Goal: Find specific page/section: Find specific page/section

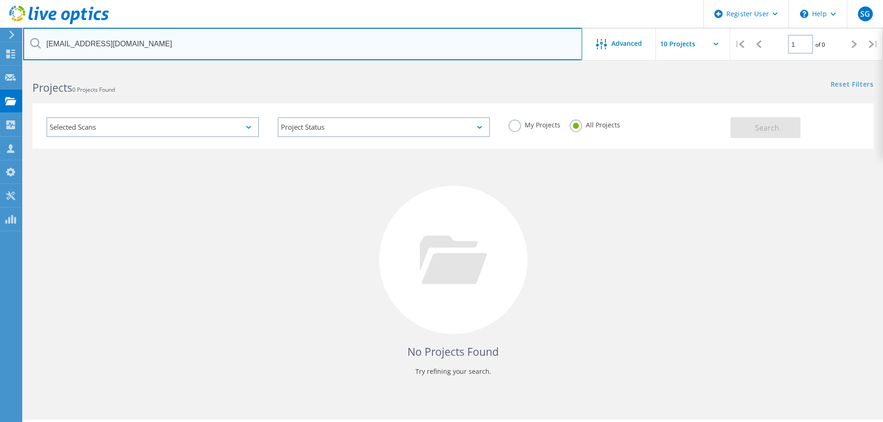
drag, startPoint x: 210, startPoint y: 56, endPoint x: 43, endPoint y: 43, distance: 167.8
click at [43, 43] on input "mpapa@valicy.com" at bounding box center [302, 44] width 559 height 32
paste input "asutton"
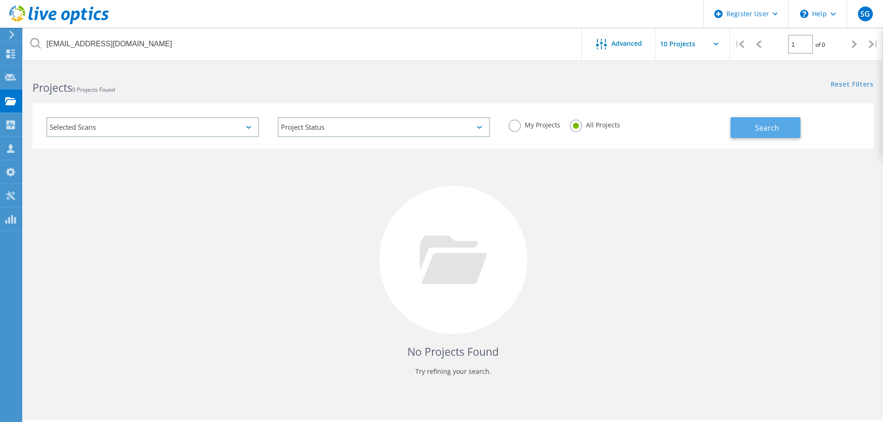
click at [756, 127] on span "Search" at bounding box center [767, 128] width 24 height 10
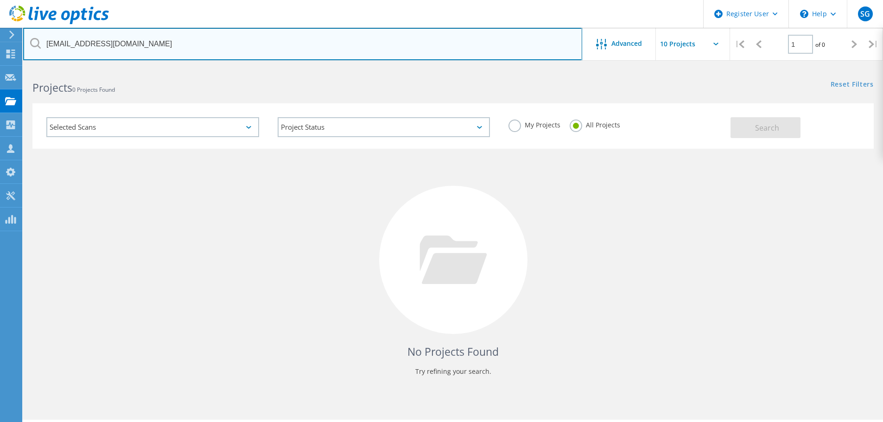
drag, startPoint x: 163, startPoint y: 41, endPoint x: 36, endPoint y: 40, distance: 127.0
click at [36, 40] on div "[EMAIL_ADDRESS][DOMAIN_NAME]" at bounding box center [302, 44] width 559 height 32
paste input "grovergaming.com>"
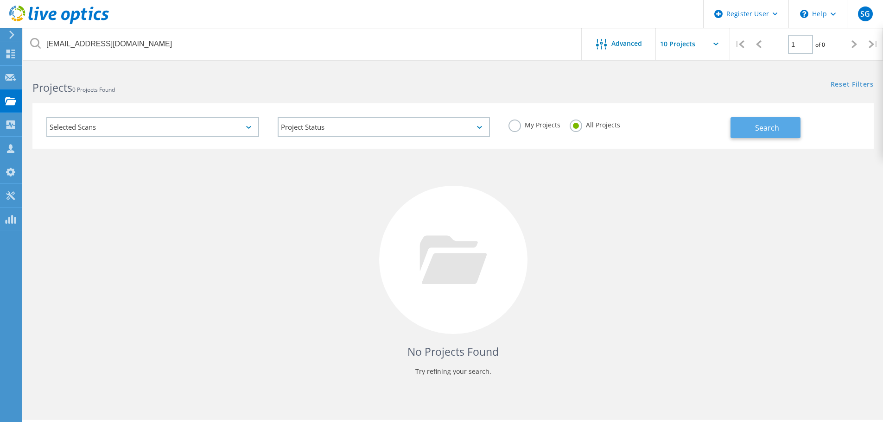
click at [764, 120] on button "Search" at bounding box center [765, 127] width 70 height 21
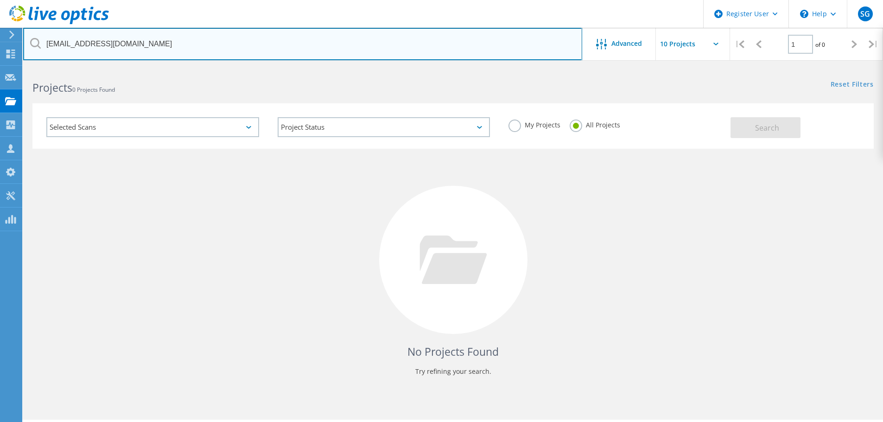
drag, startPoint x: 145, startPoint y: 44, endPoint x: 43, endPoint y: 37, distance: 102.7
click at [43, 37] on input "asutton@grovergaming.com" at bounding box center [302, 44] width 559 height 32
paste input "valicy"
type input "[EMAIL_ADDRESS][DOMAIN_NAME]"
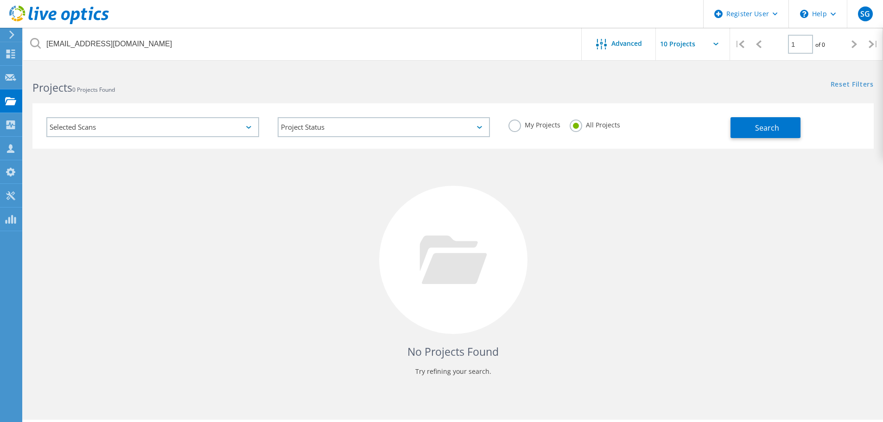
click at [805, 133] on div "Search" at bounding box center [799, 123] width 139 height 30
click at [783, 130] on button "Search" at bounding box center [765, 127] width 70 height 21
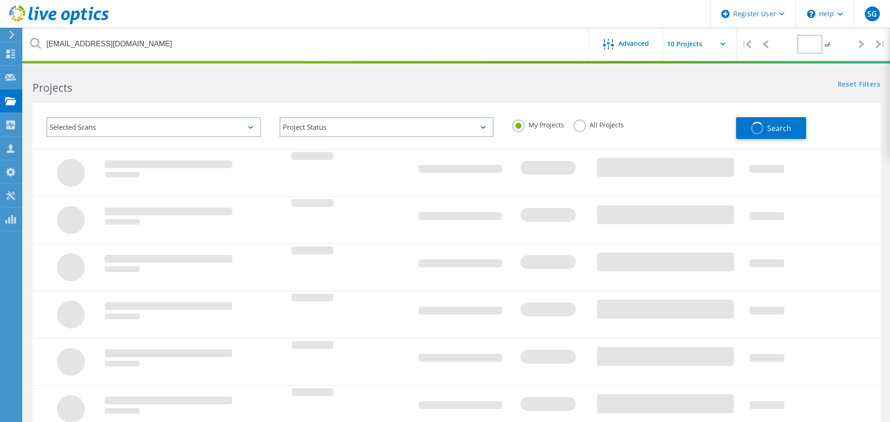
type input "1"
